Goal: Transaction & Acquisition: Purchase product/service

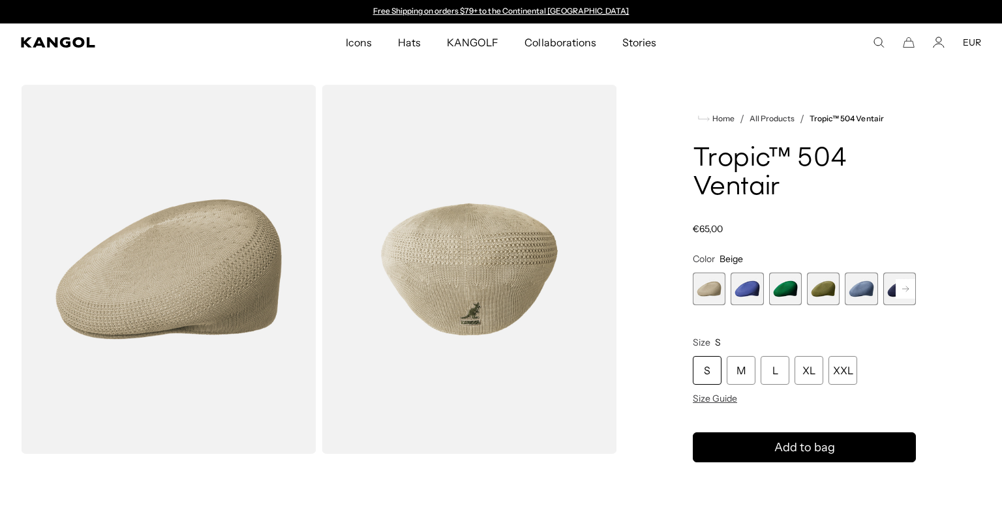
click at [891, 289] on div "Close dialog Enter your email to unlock 15% OFF your first order *Excludes sele…" at bounding box center [501, 253] width 1002 height 506
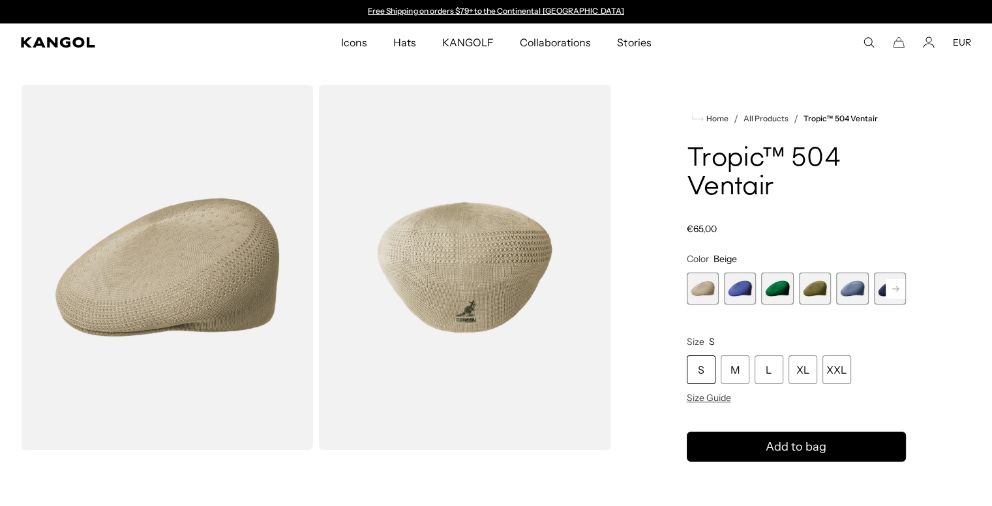
click at [897, 295] on rect at bounding box center [896, 289] width 20 height 20
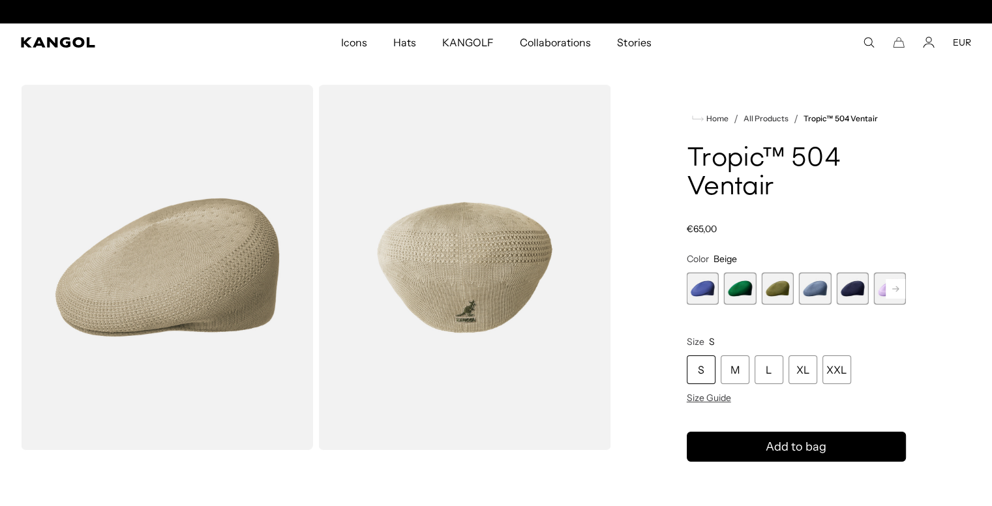
scroll to position [0, 269]
click at [898, 290] on rect at bounding box center [896, 289] width 20 height 20
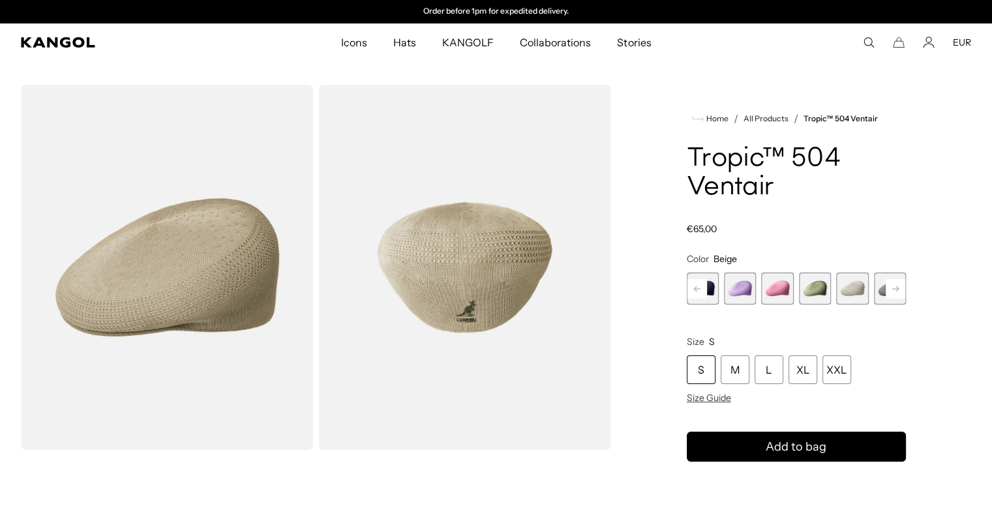
click at [898, 290] on rect at bounding box center [896, 289] width 20 height 20
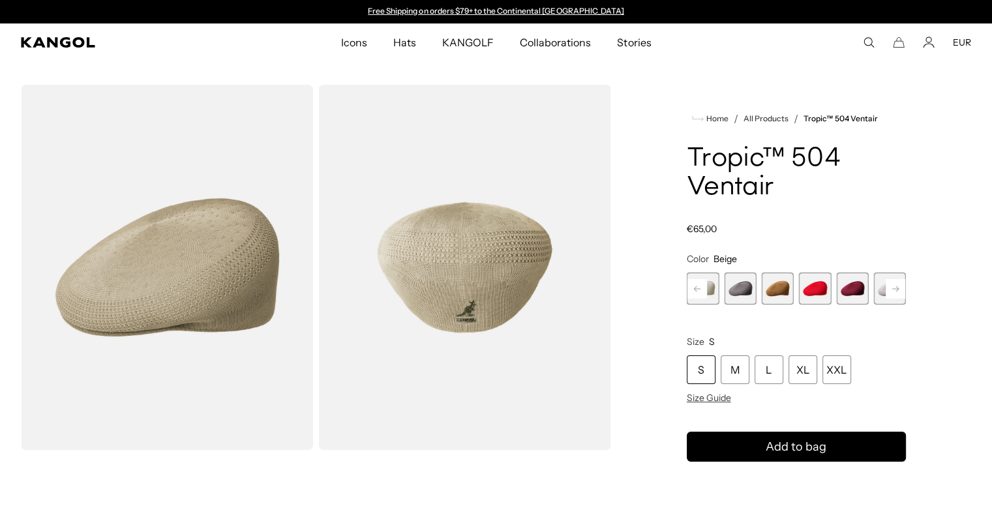
click at [898, 290] on rect at bounding box center [896, 289] width 20 height 20
click at [898, 289] on icon at bounding box center [895, 288] width 7 height 5
click at [897, 289] on icon at bounding box center [895, 288] width 7 height 5
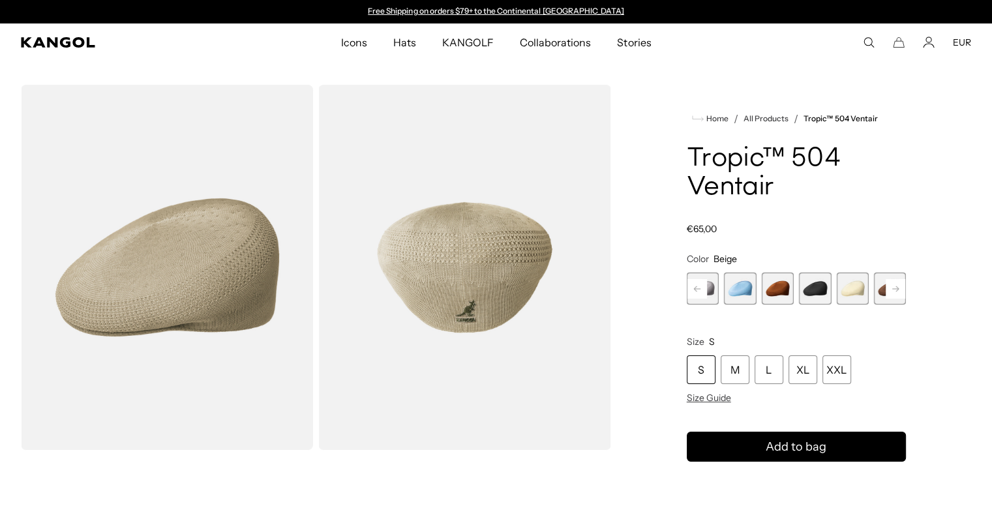
click at [897, 288] on icon at bounding box center [895, 288] width 7 height 5
click at [898, 288] on icon at bounding box center [895, 288] width 7 height 5
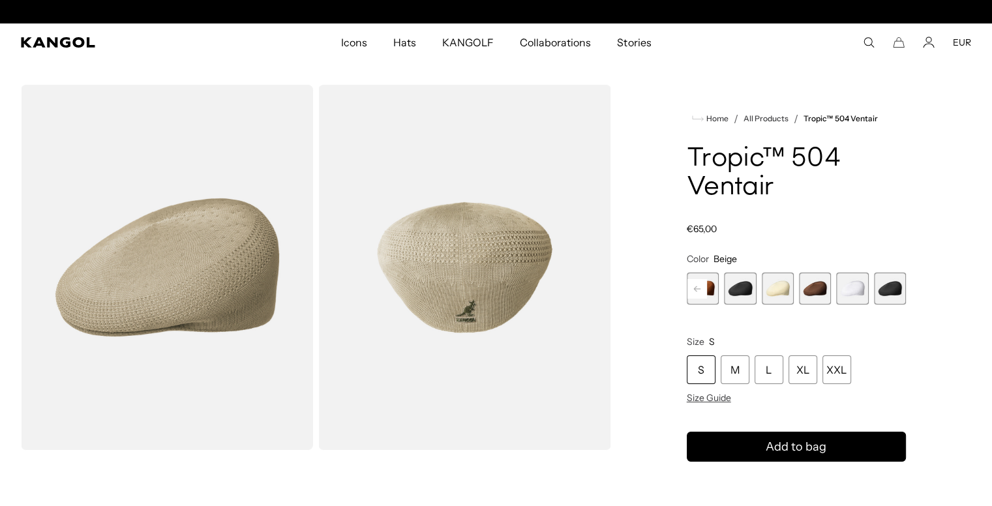
scroll to position [0, 269]
click at [694, 287] on rect at bounding box center [697, 289] width 20 height 20
click at [694, 286] on rect at bounding box center [697, 289] width 20 height 20
click at [695, 286] on rect at bounding box center [697, 289] width 20 height 20
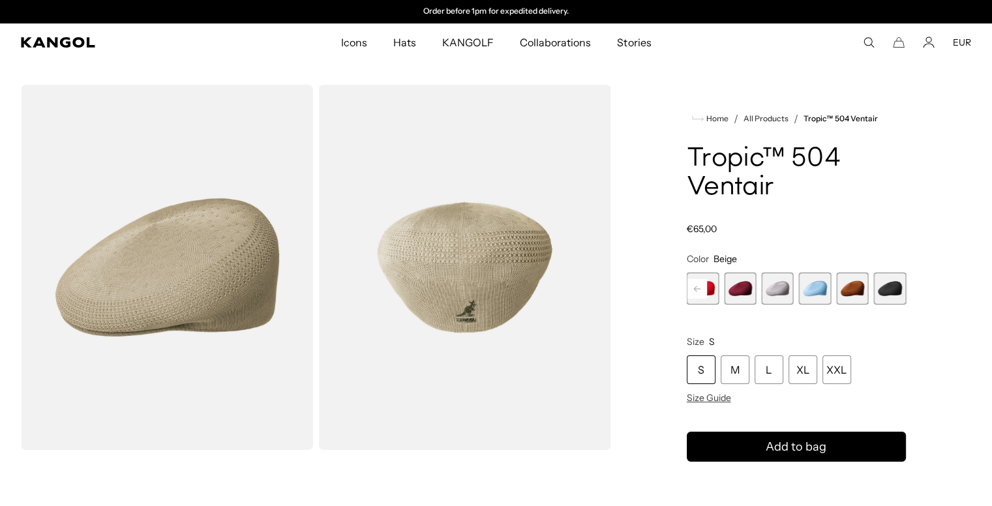
click at [695, 286] on rect at bounding box center [697, 289] width 20 height 20
click at [755, 288] on span "13 of 22" at bounding box center [740, 289] width 32 height 32
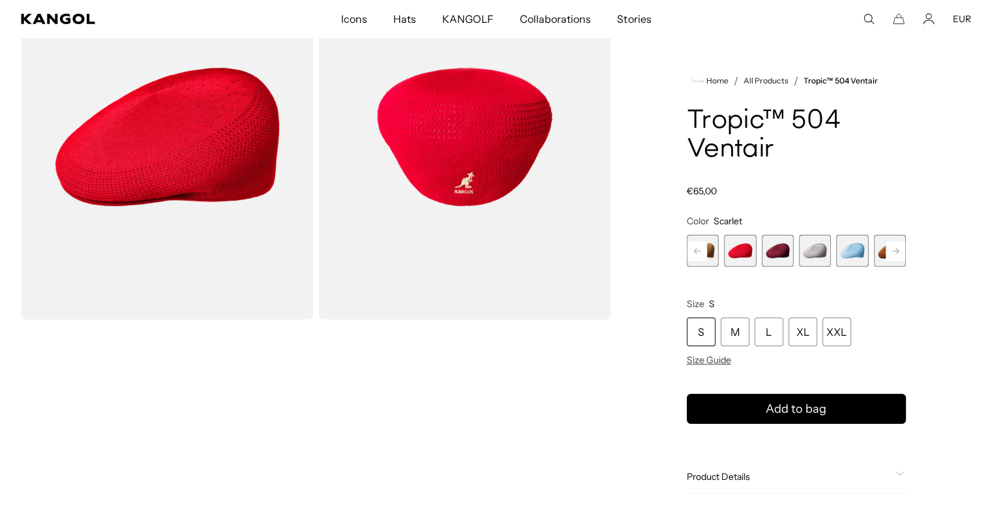
scroll to position [0, 269]
